Goal: Entertainment & Leisure: Browse casually

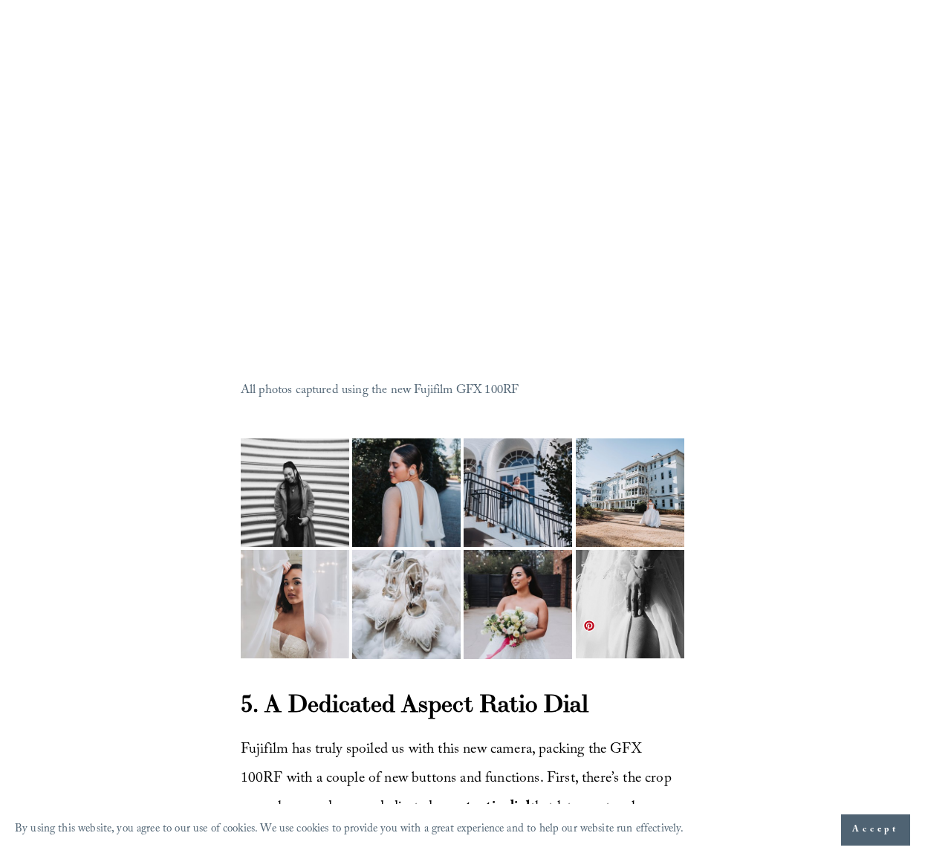
scroll to position [5319, 0]
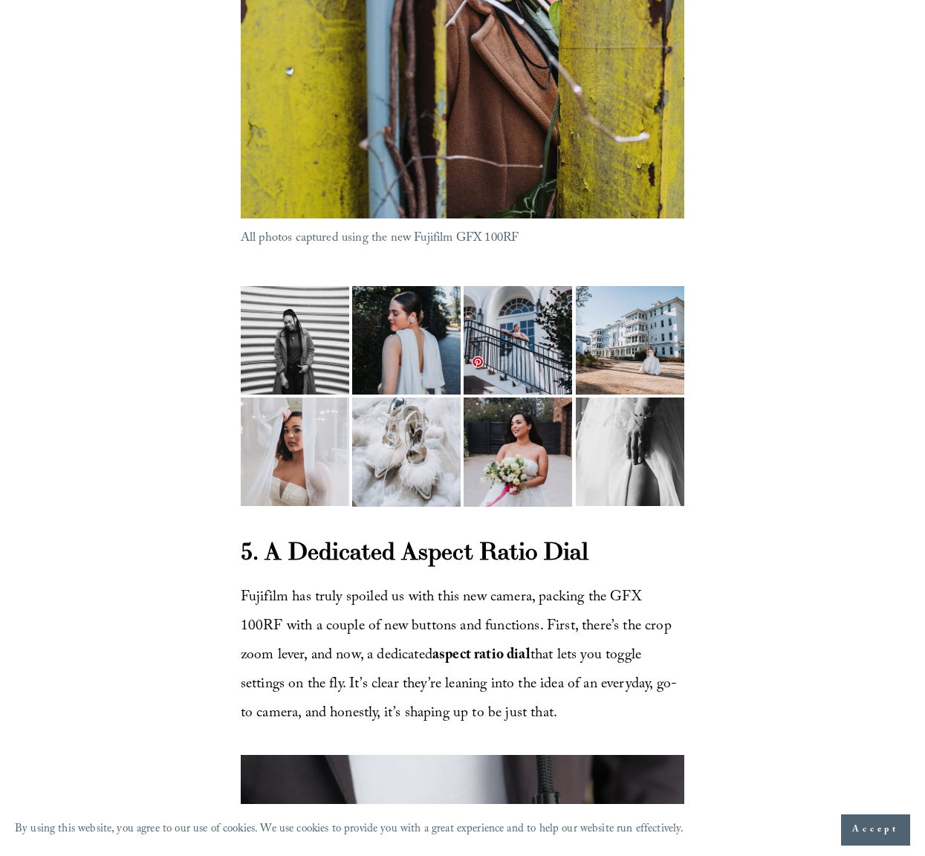
click at [546, 393] on img at bounding box center [518, 340] width 109 height 145
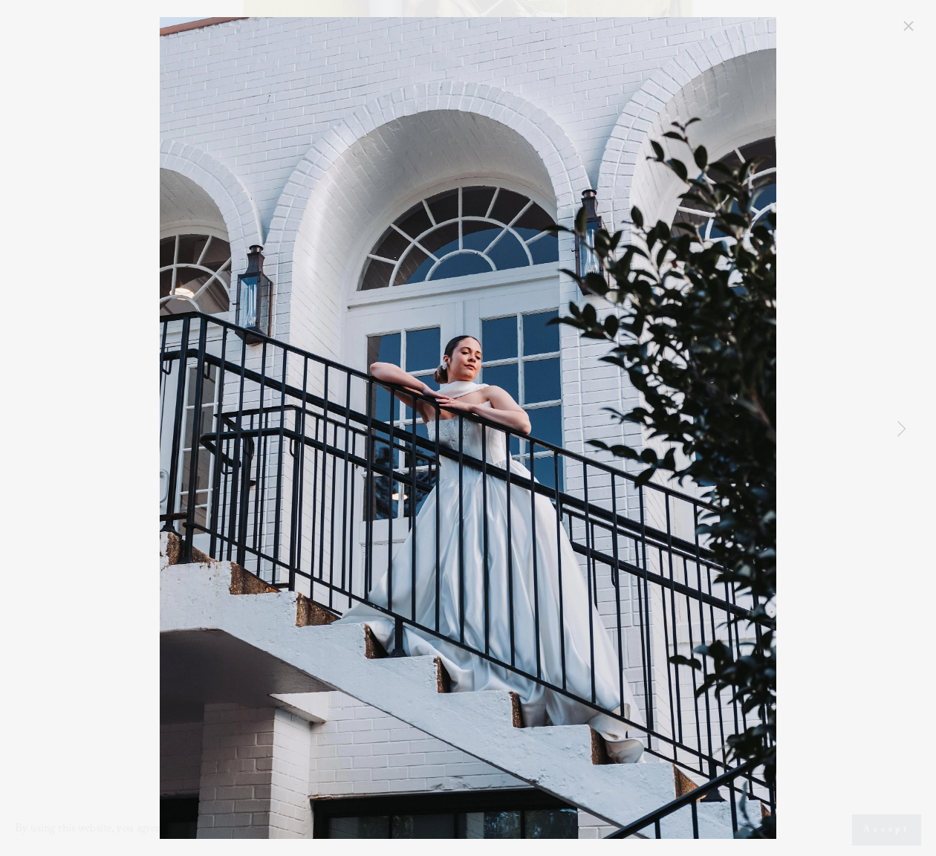
click at [903, 431] on link "Next Item" at bounding box center [901, 428] width 33 height 33
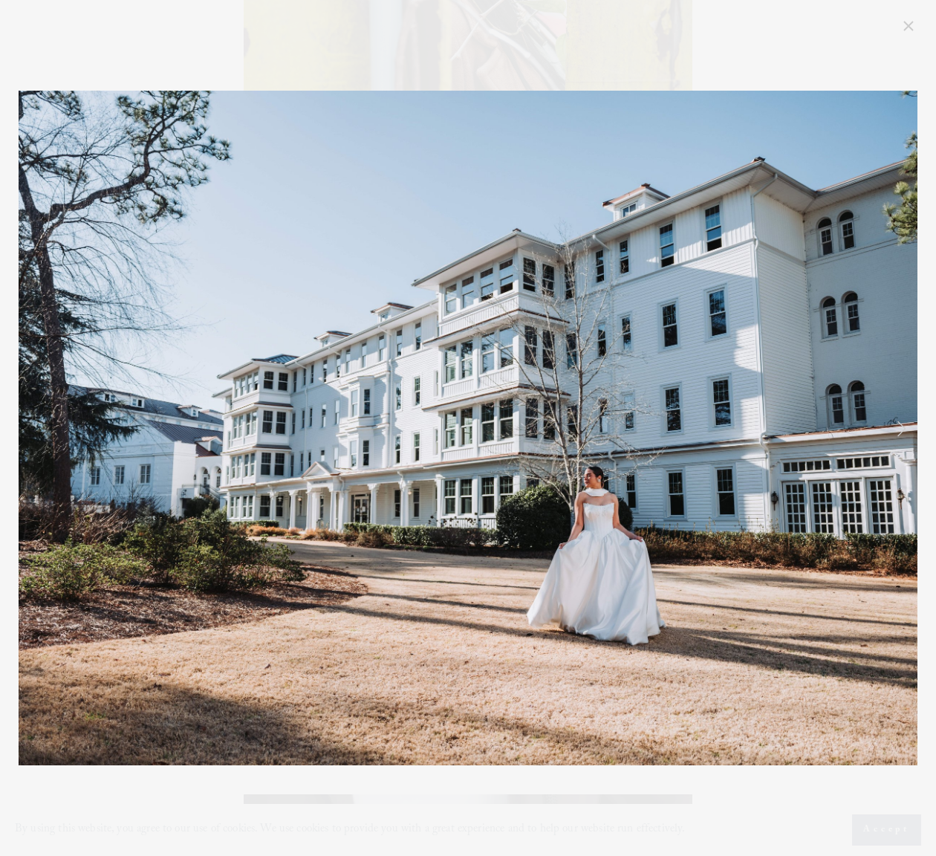
click at [903, 431] on link "Next Item" at bounding box center [901, 428] width 33 height 33
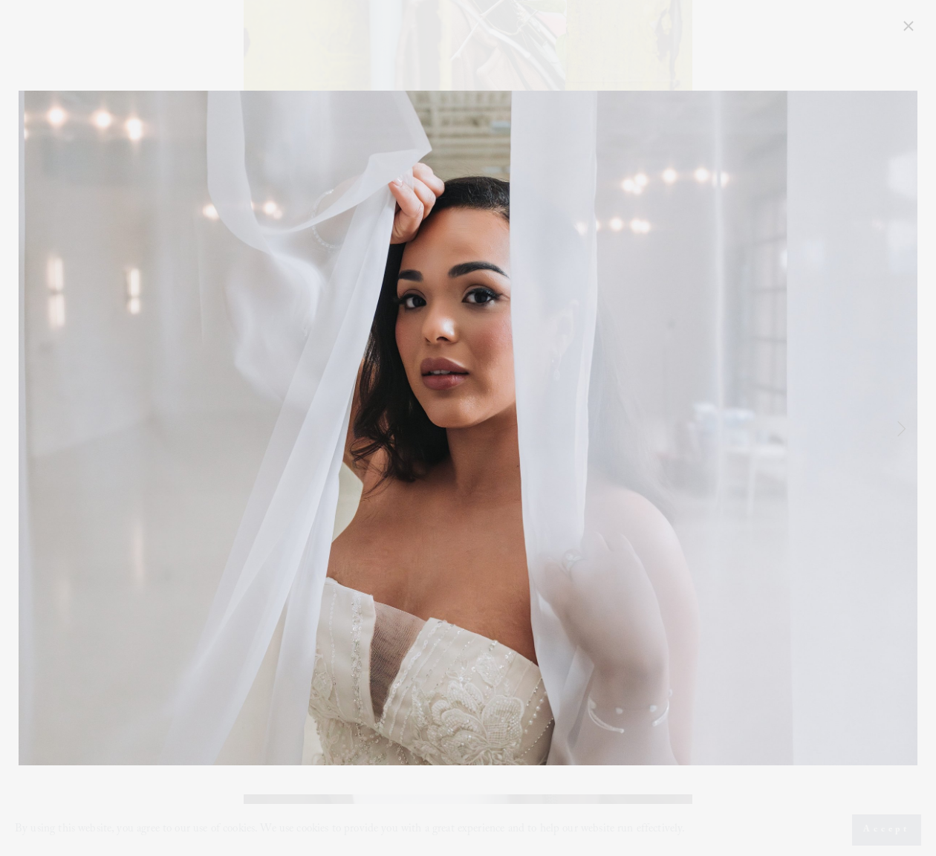
click at [903, 431] on link "Next Item" at bounding box center [901, 428] width 33 height 33
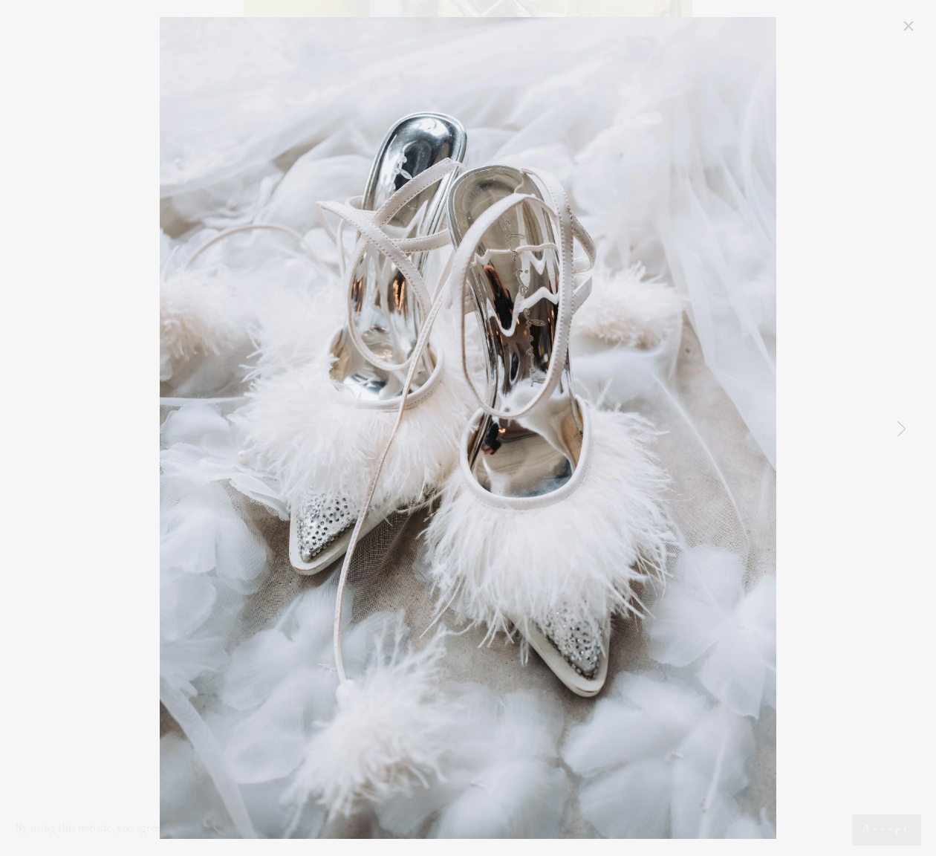
click at [903, 431] on link "Next Item" at bounding box center [901, 428] width 33 height 33
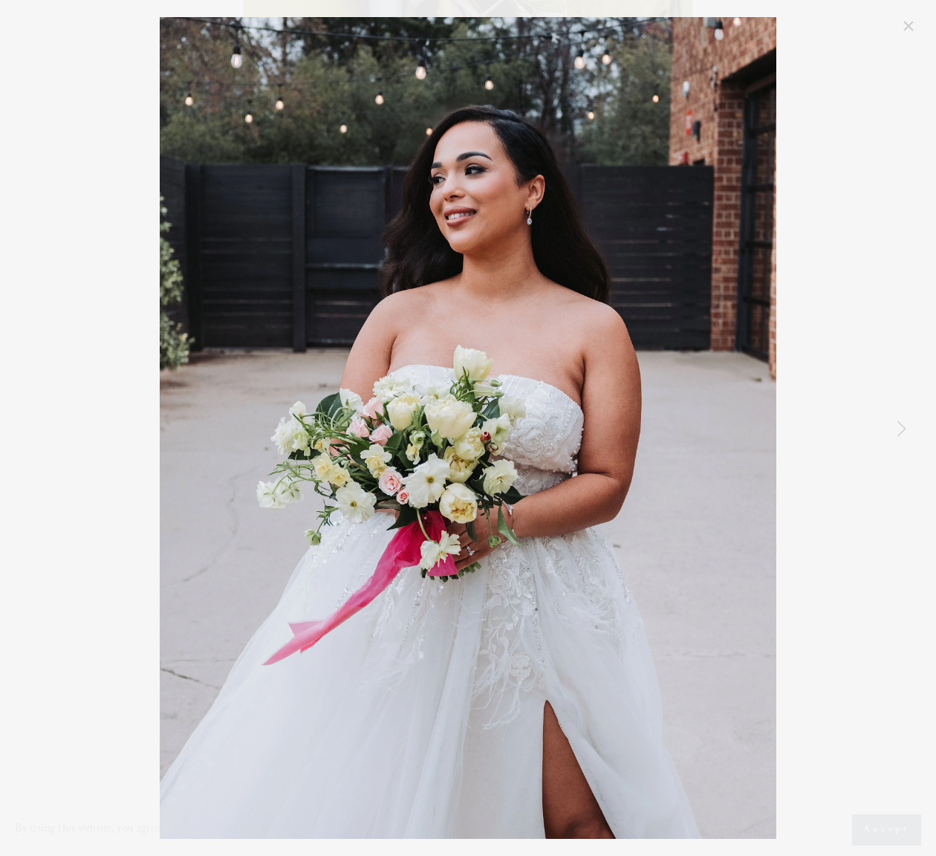
click at [903, 431] on link "Next Item" at bounding box center [901, 428] width 33 height 33
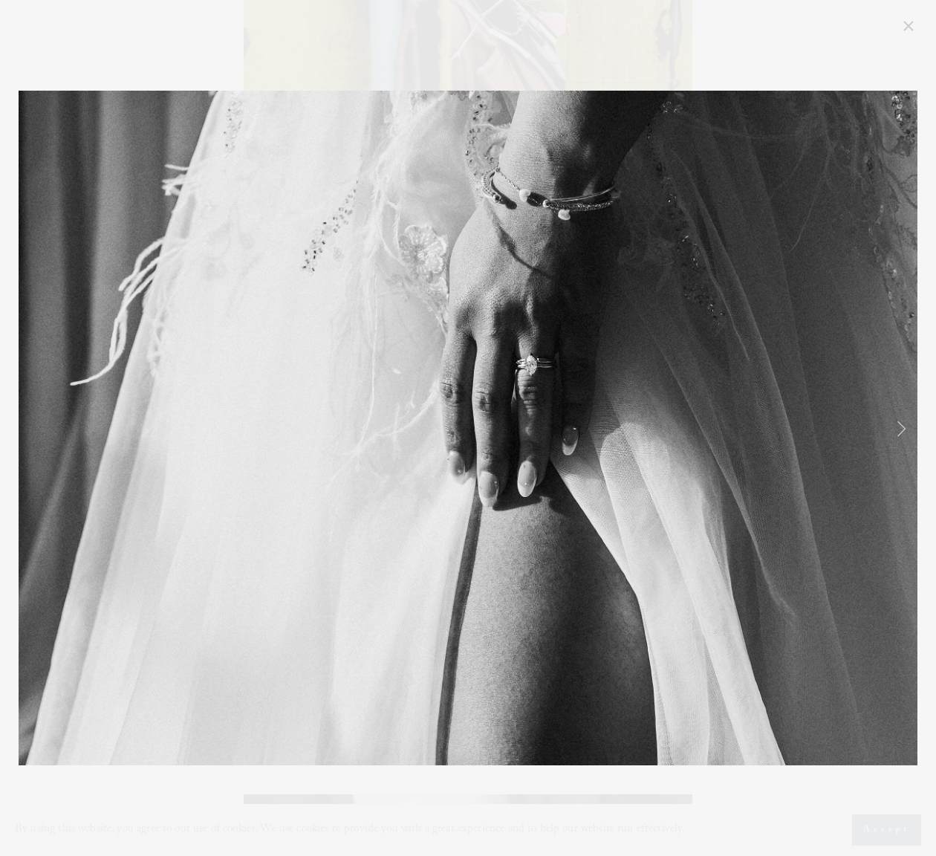
click at [903, 431] on link "Next Item" at bounding box center [901, 428] width 33 height 33
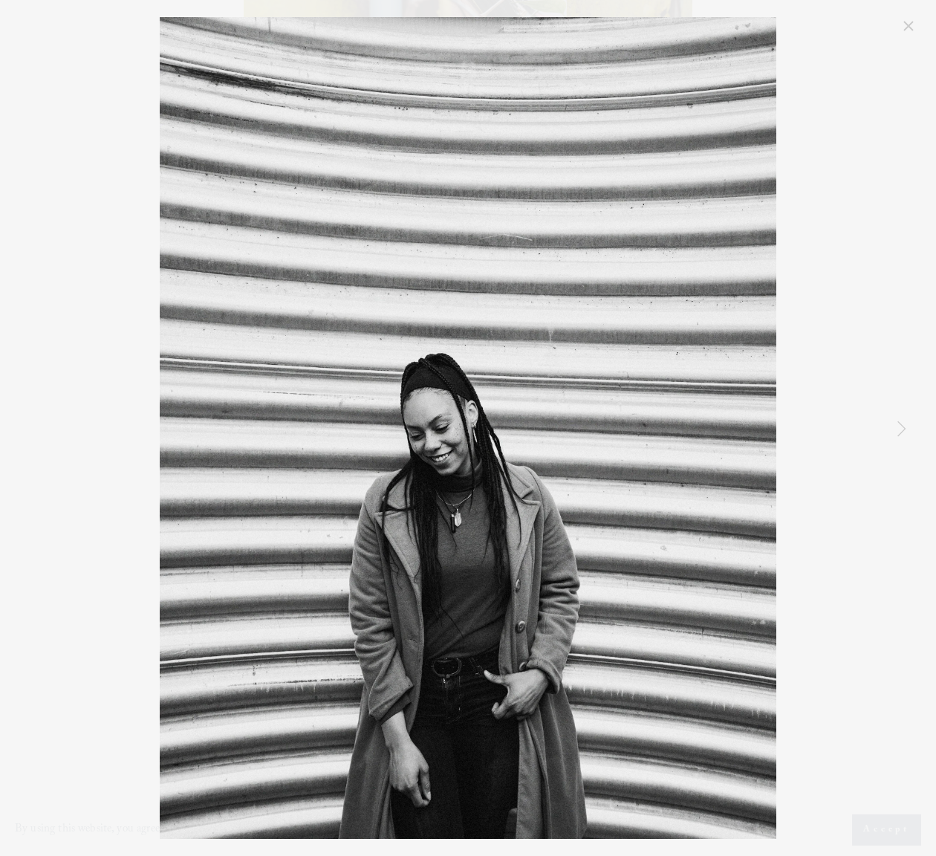
click at [903, 431] on link "Next Item" at bounding box center [901, 428] width 33 height 33
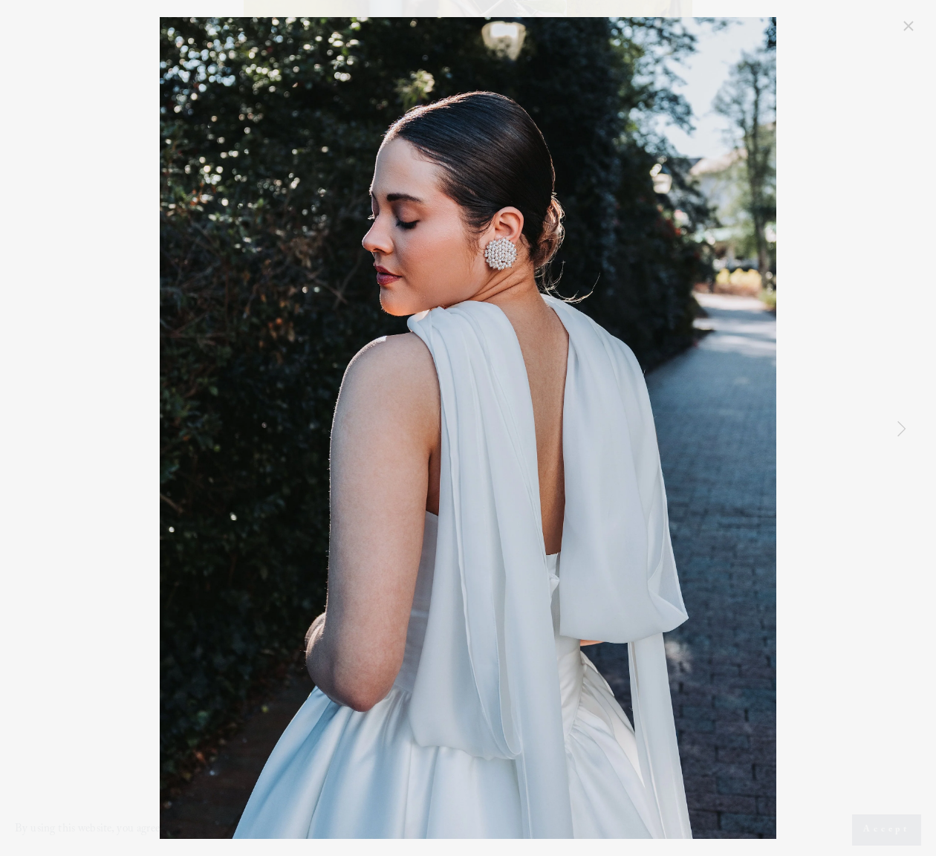
click at [903, 431] on link "Next Item" at bounding box center [901, 428] width 33 height 33
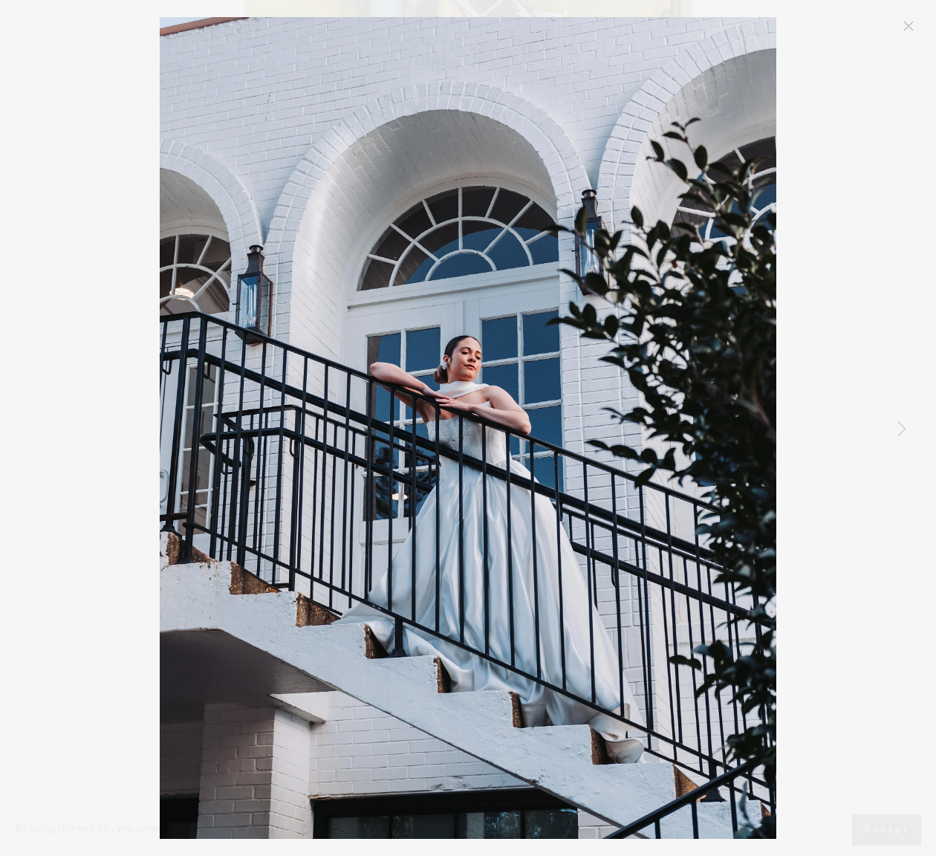
click at [903, 431] on link "Next Item" at bounding box center [901, 428] width 33 height 33
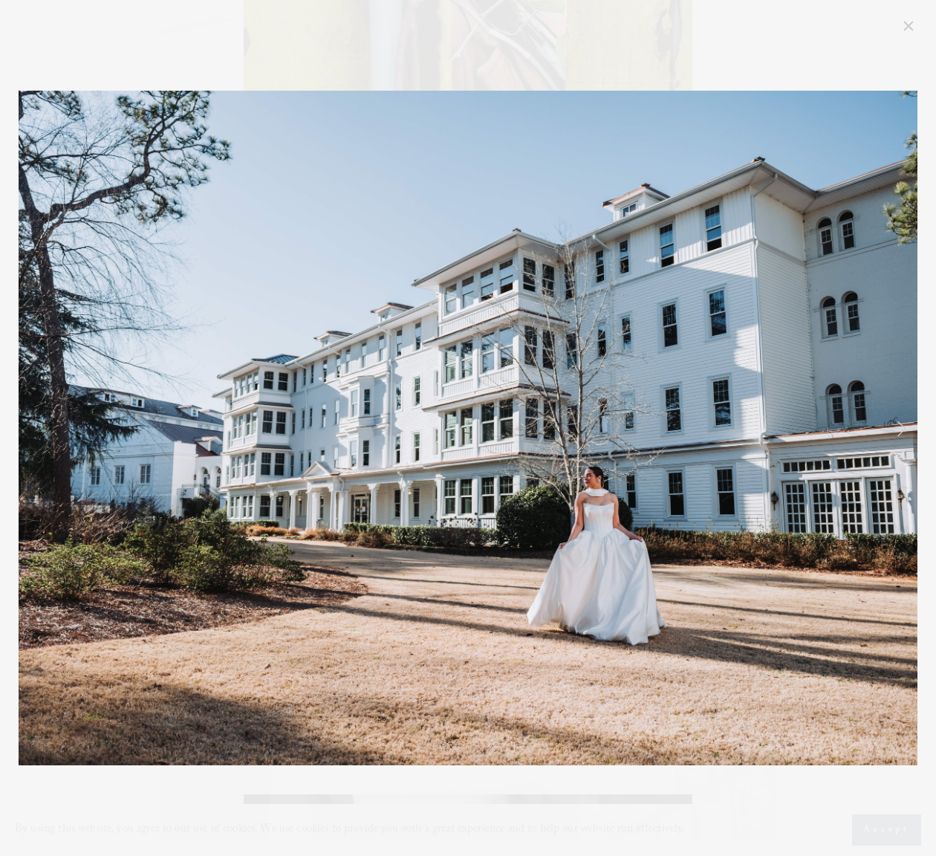
click at [903, 431] on link "Next Item" at bounding box center [901, 428] width 33 height 33
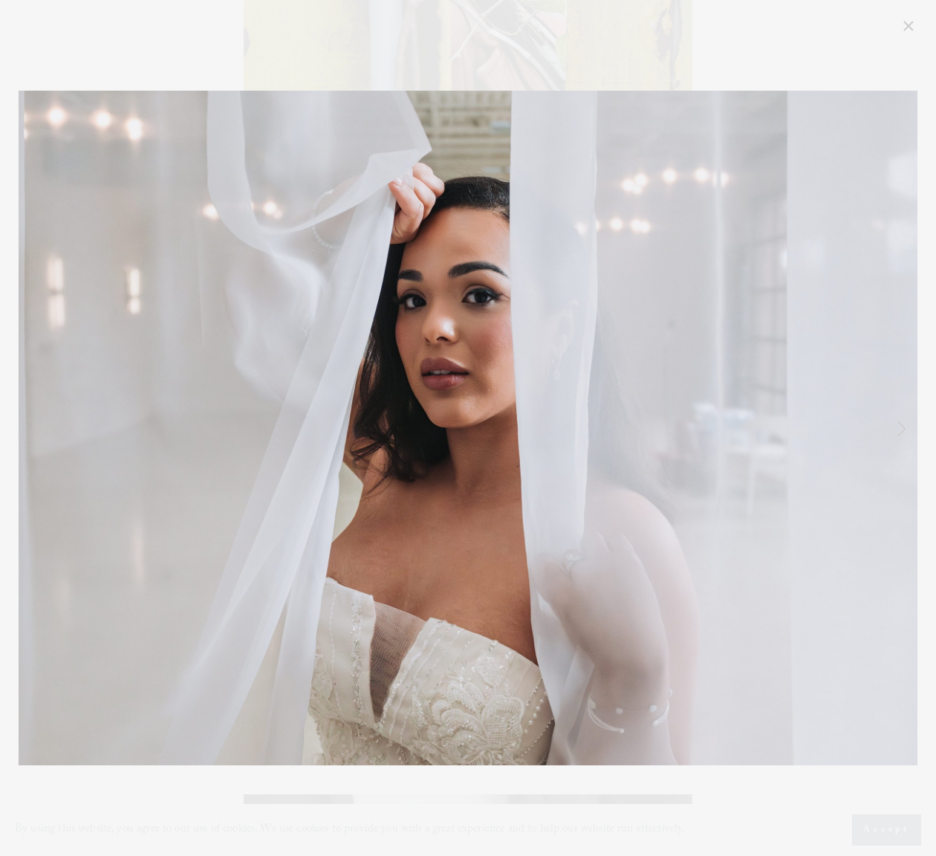
click at [906, 30] on link "Close" at bounding box center [909, 26] width 18 height 18
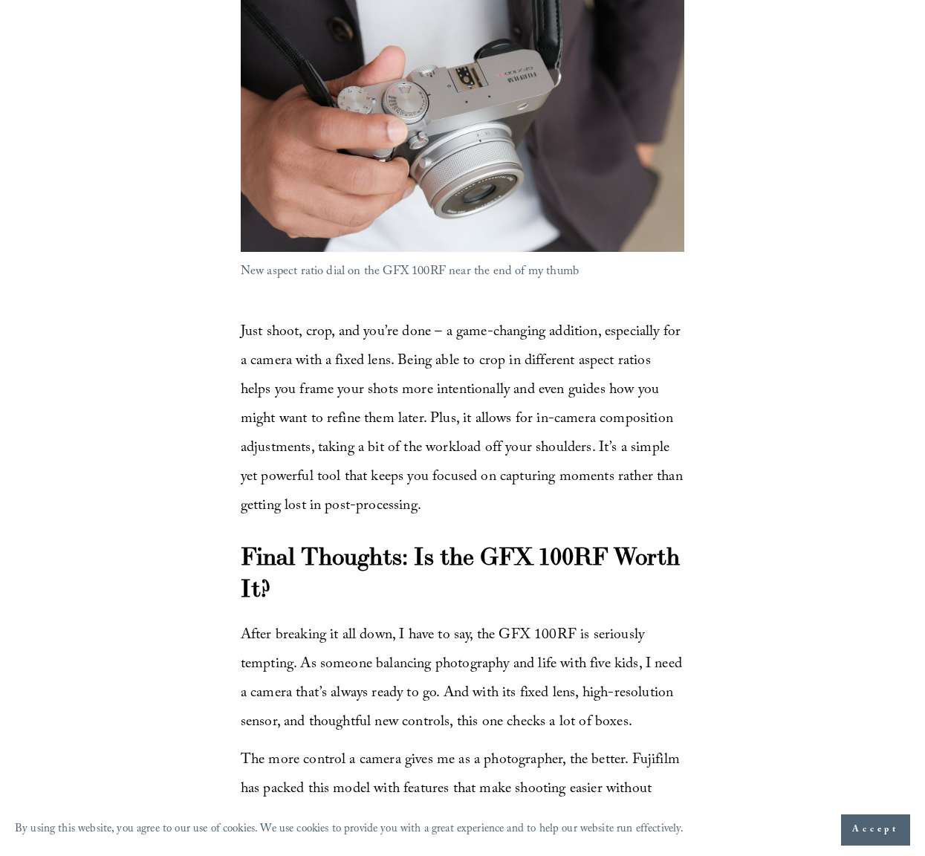
scroll to position [5812, 0]
